Goal: Task Accomplishment & Management: Use online tool/utility

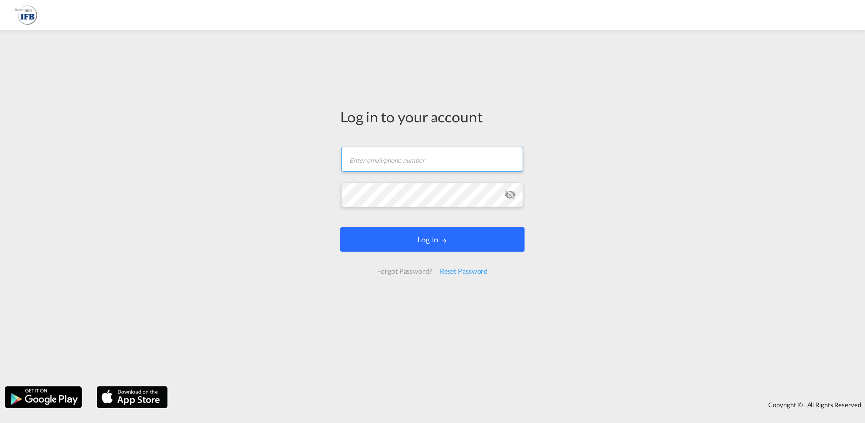
type input "[PERSON_NAME][EMAIL_ADDRESS][PERSON_NAME][DOMAIN_NAME]"
click at [448, 238] on button "Log In" at bounding box center [432, 239] width 184 height 25
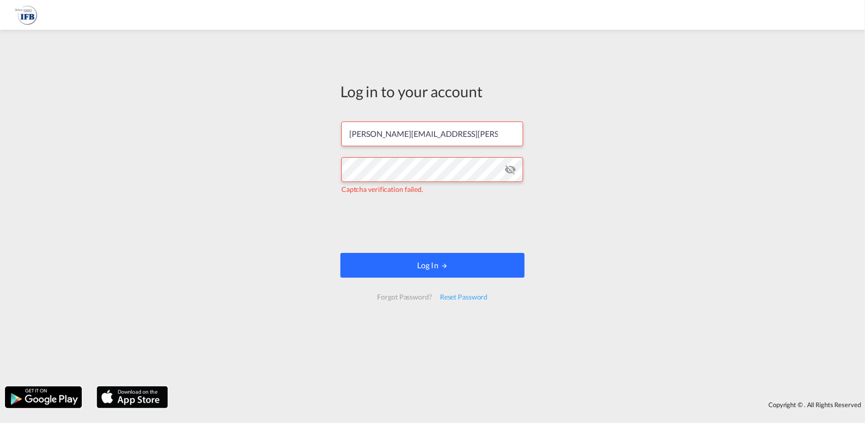
click at [457, 265] on button "Log In" at bounding box center [432, 265] width 184 height 25
